Goal: Task Accomplishment & Management: Manage account settings

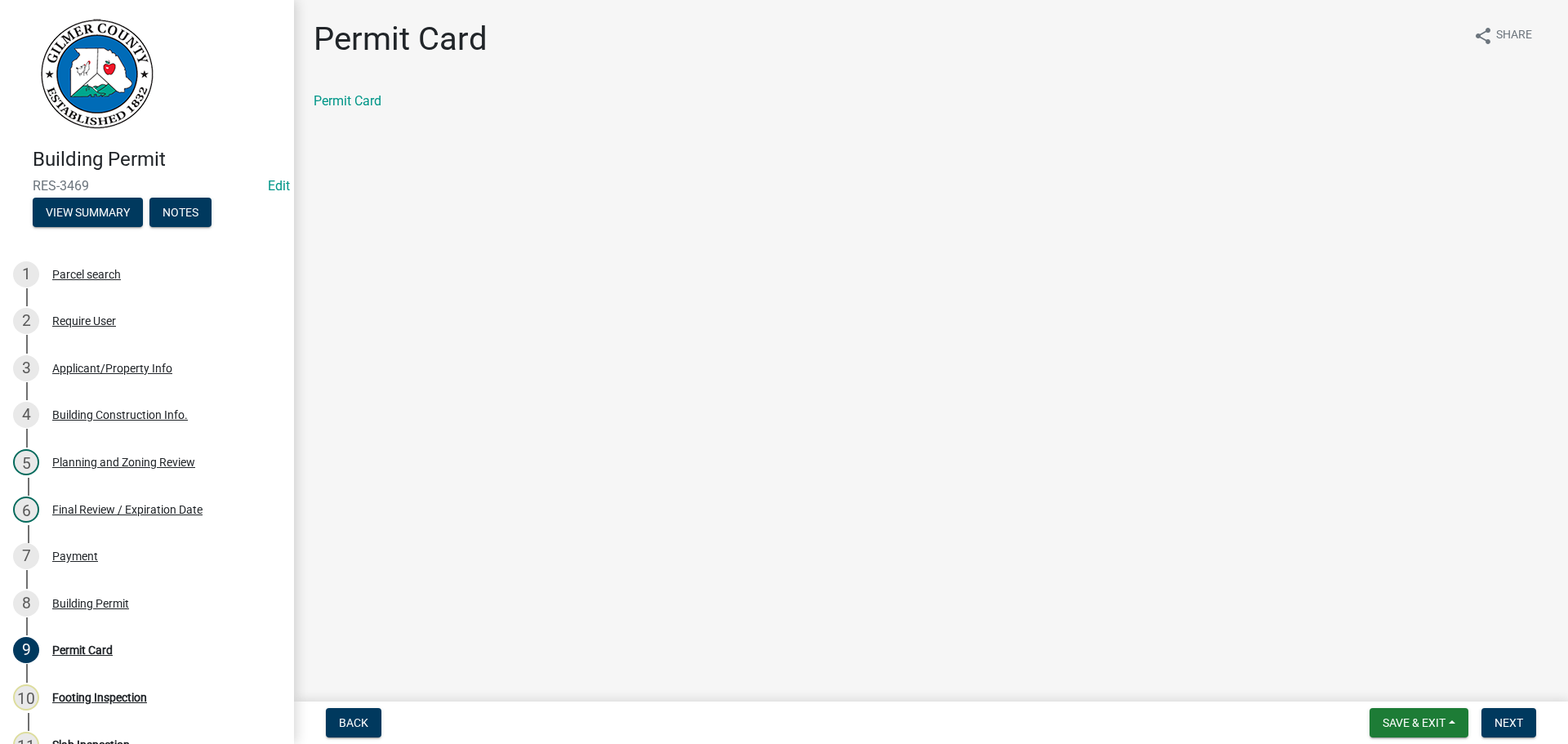
scroll to position [327, 0]
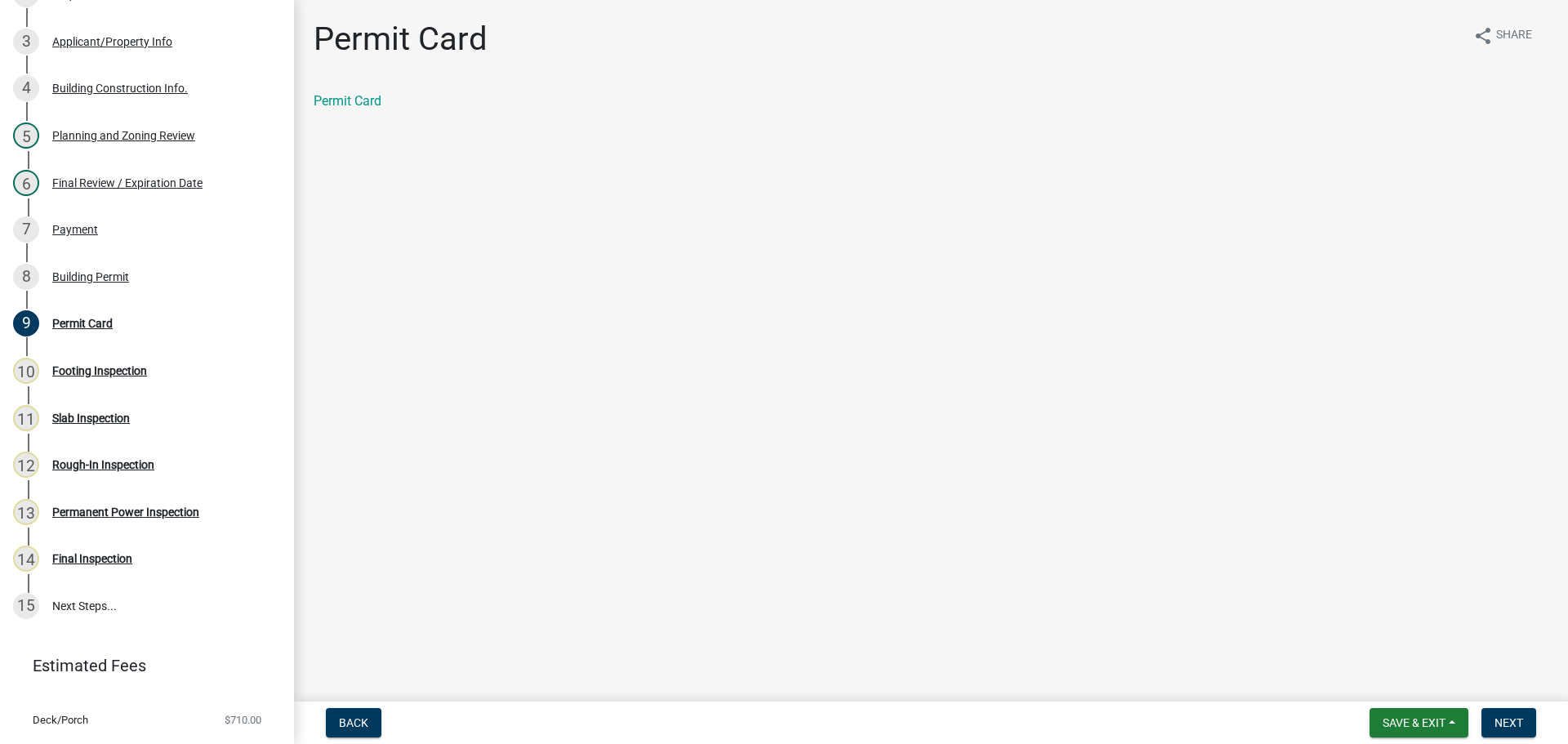
click at [692, 186] on main "Permit Card share Share Permit Card" at bounding box center [930, 347] width 1274 height 695
click at [1391, 719] on span "Save & Exit" at bounding box center [1414, 722] width 63 height 13
click at [1392, 689] on button "Save & Exit" at bounding box center [1403, 681] width 130 height 40
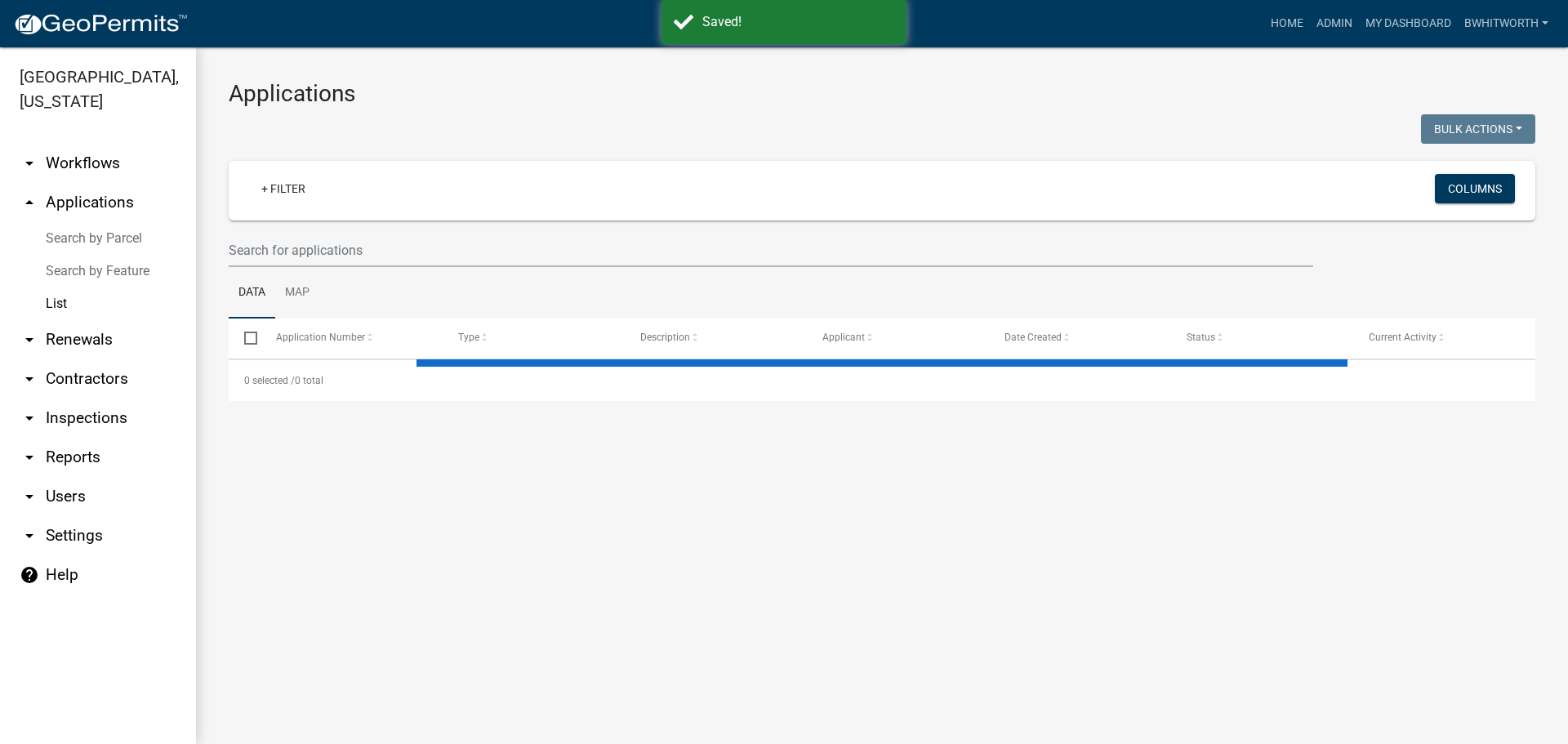
select select "3: 100"
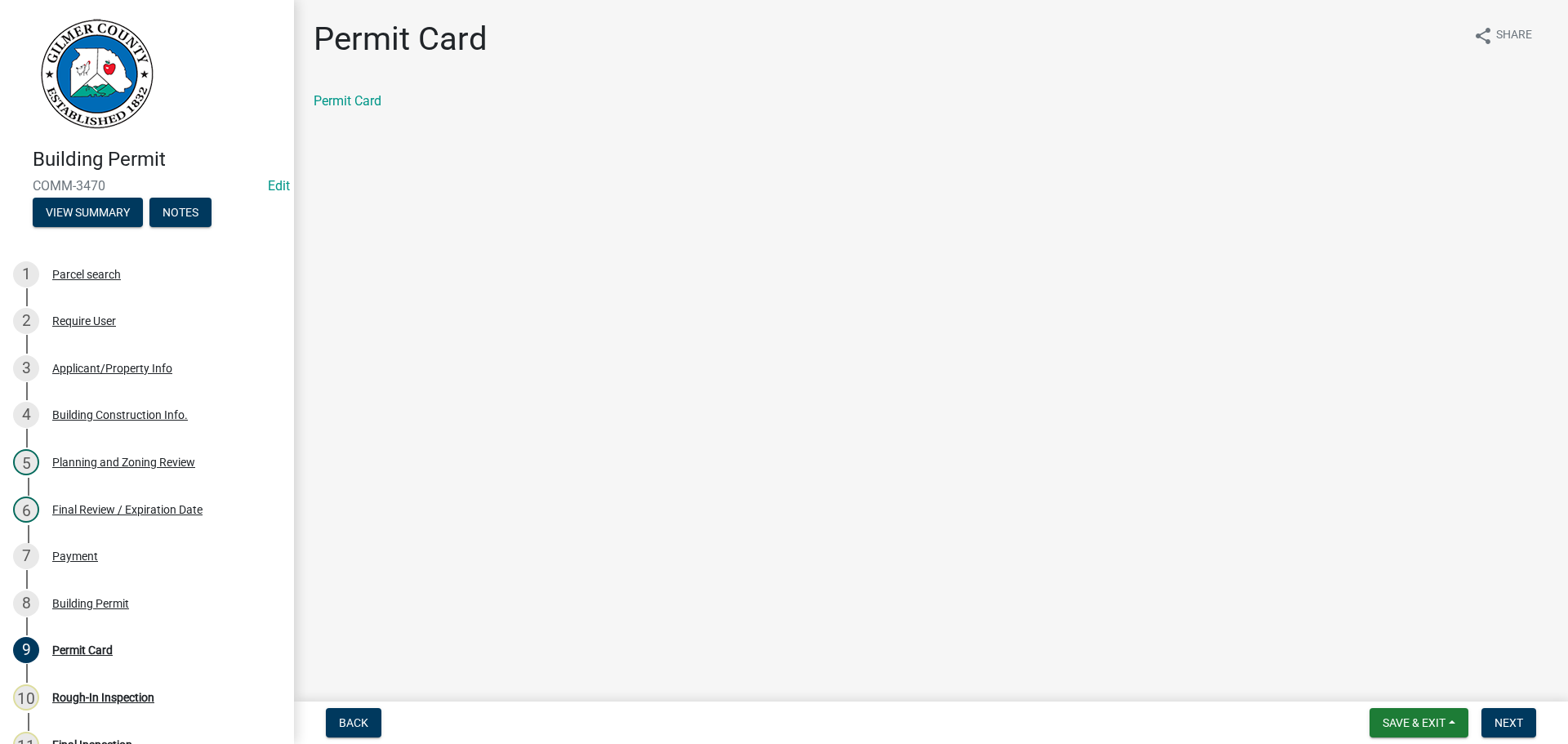
scroll to position [163, 0]
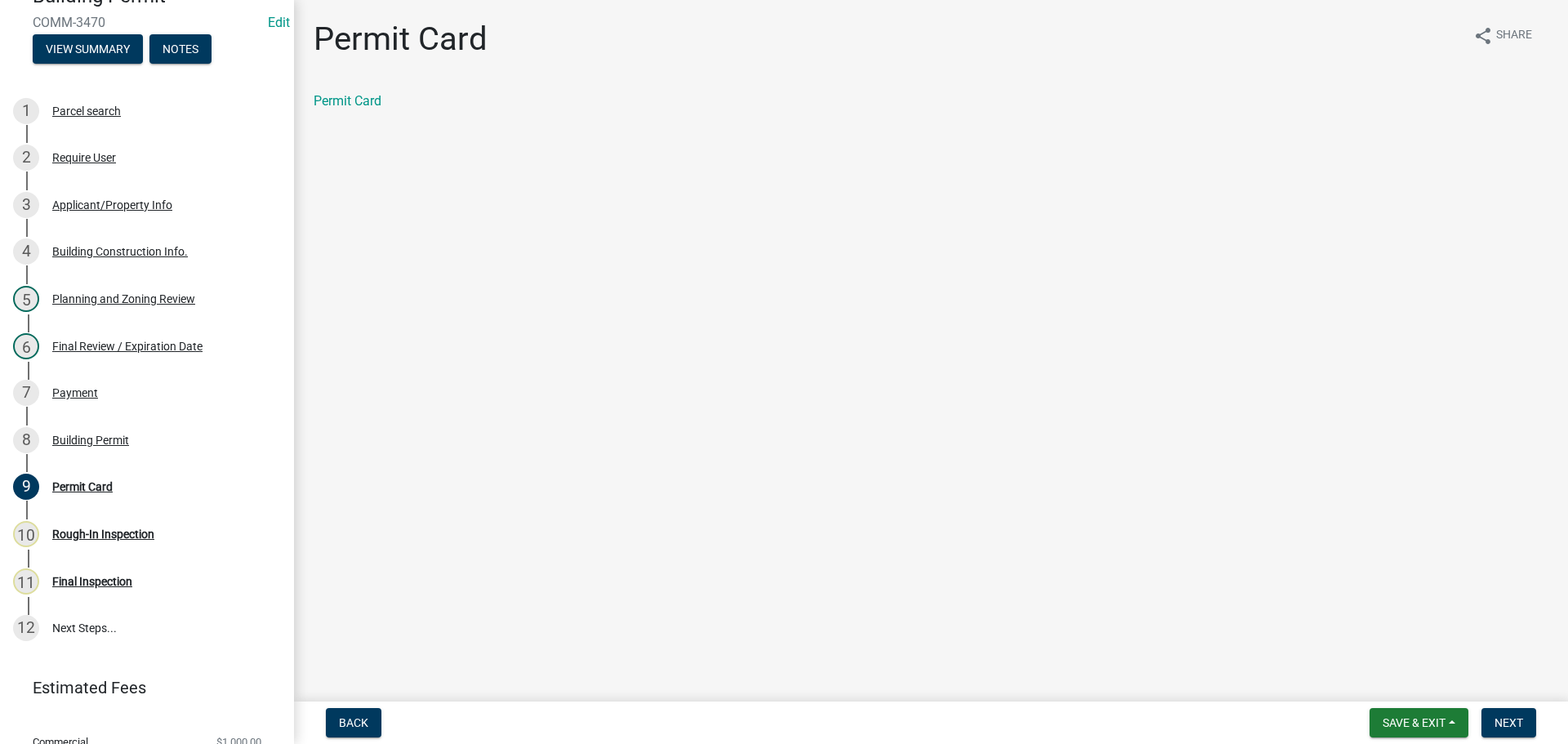
click at [691, 214] on main "Permit Card share Share Permit Card" at bounding box center [930, 347] width 1274 height 695
